Goal: Information Seeking & Learning: Learn about a topic

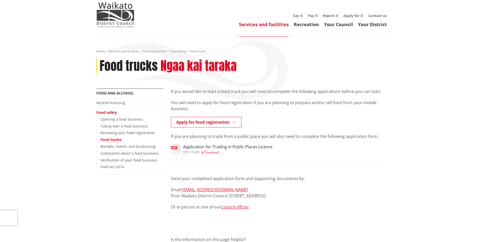
scroll to position [25, 0]
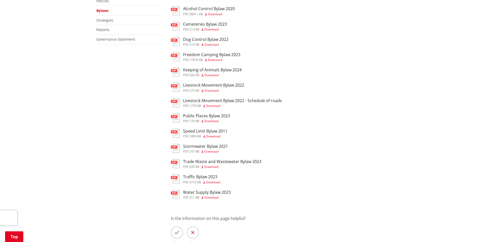
scroll to position [152, 0]
